Goal: Communication & Community: Connect with others

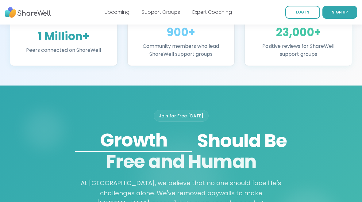
scroll to position [434, 0]
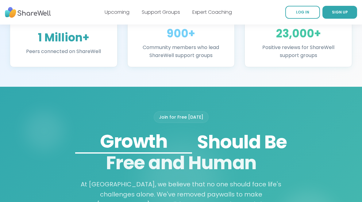
click at [154, 15] on link "Support Groups" at bounding box center [161, 12] width 38 height 7
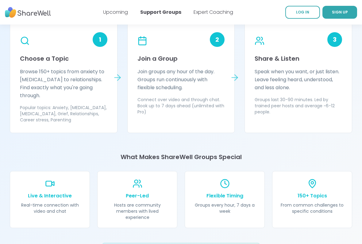
scroll to position [559, 0]
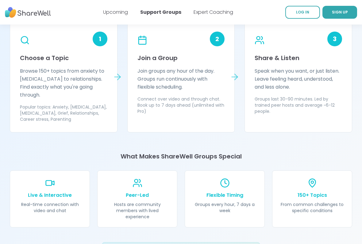
click at [77, 77] on p "Browse 150+ topics from anxiety to [MEDICAL_DATA] to relationships. Find exactl…" at bounding box center [63, 83] width 87 height 32
click at [118, 76] on icon at bounding box center [118, 77] width 10 height 10
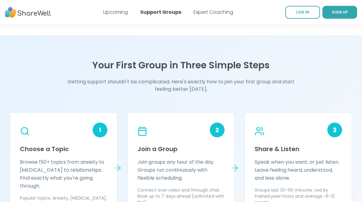
scroll to position [457, 0]
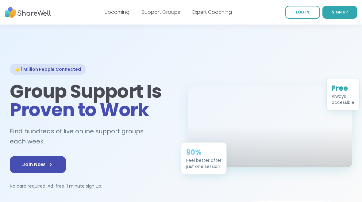
click at [169, 10] on link "Support Groups" at bounding box center [161, 12] width 38 height 7
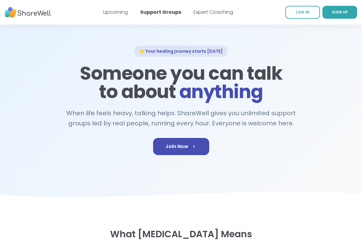
scroll to position [18, 0]
click at [197, 145] on icon at bounding box center [194, 147] width 6 height 6
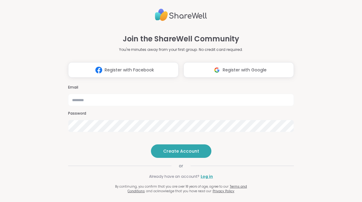
scroll to position [6, 0]
